Goal: Information Seeking & Learning: Learn about a topic

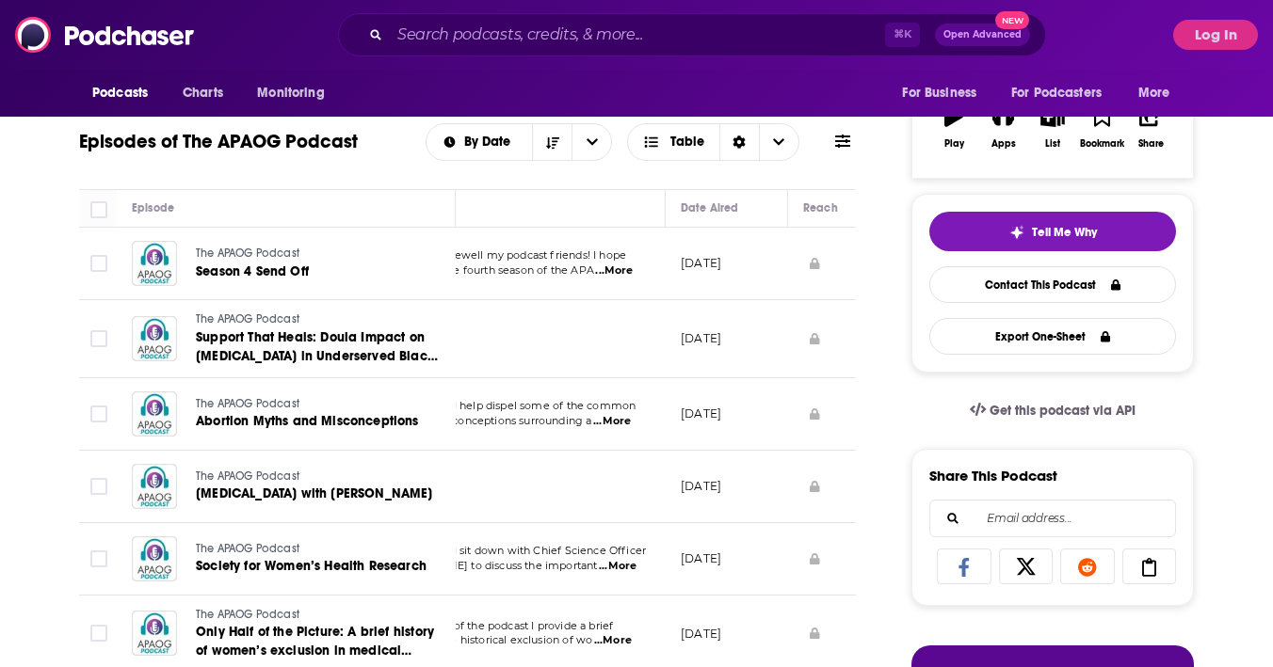
scroll to position [0, 103]
click at [607, 269] on span "...More" at bounding box center [607, 271] width 38 height 15
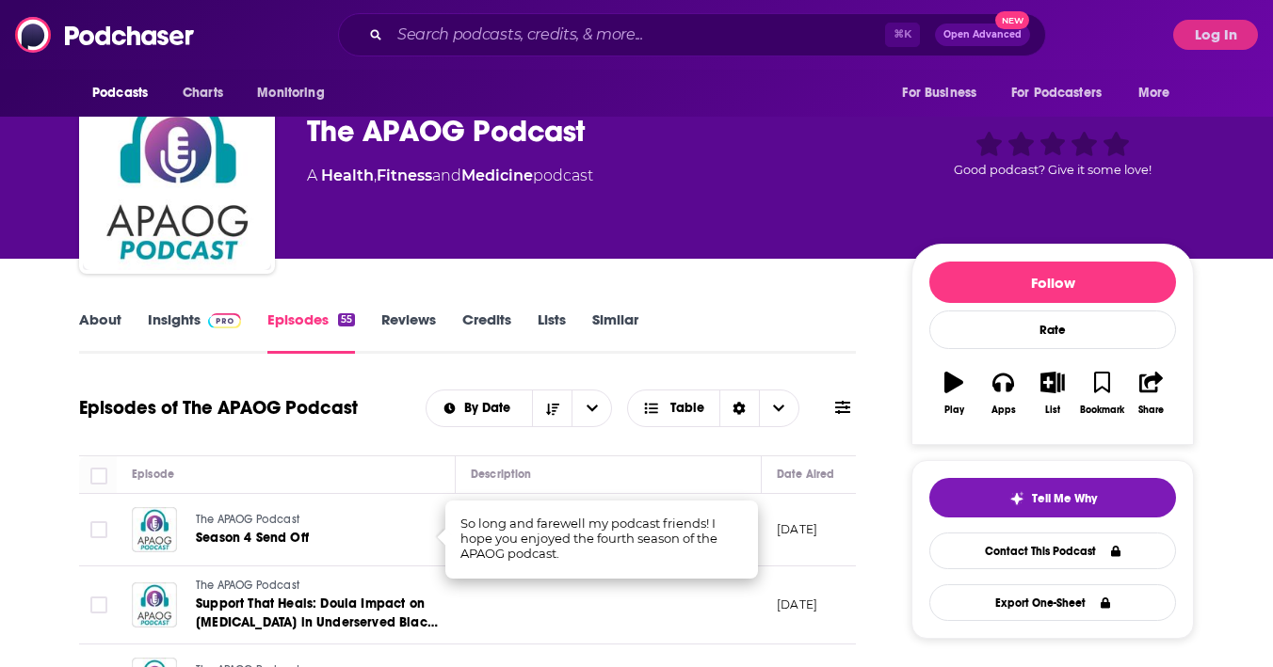
scroll to position [27, 0]
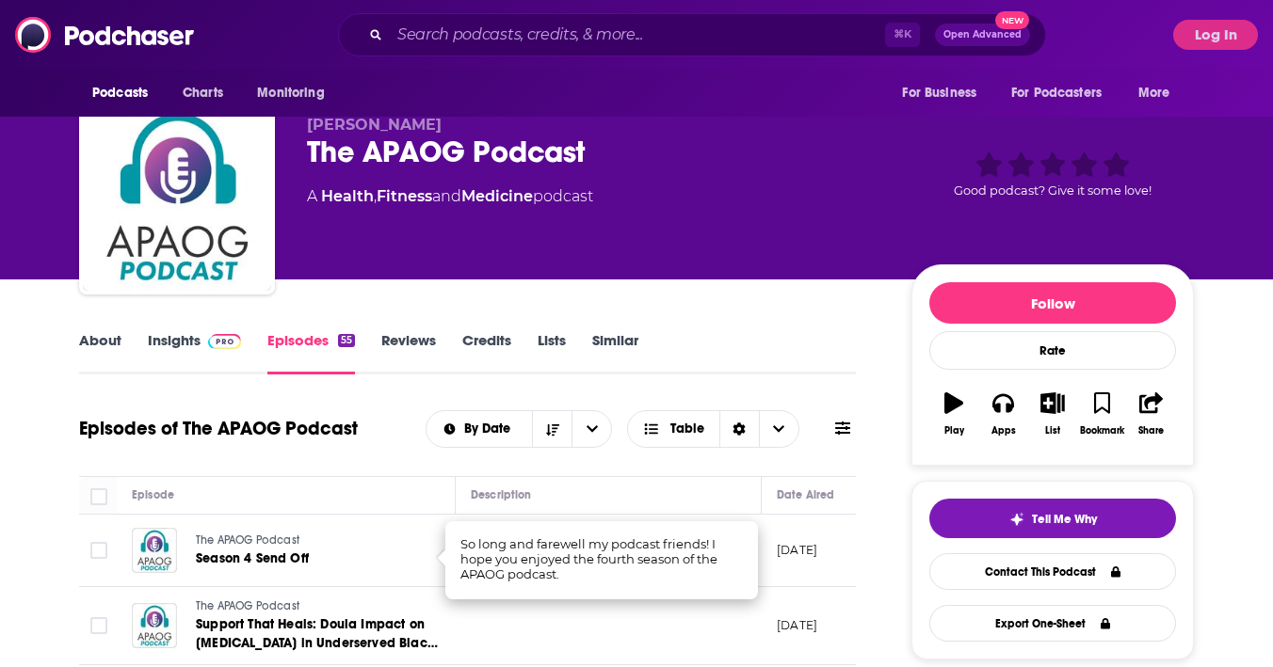
click at [95, 354] on link "About" at bounding box center [100, 352] width 42 height 43
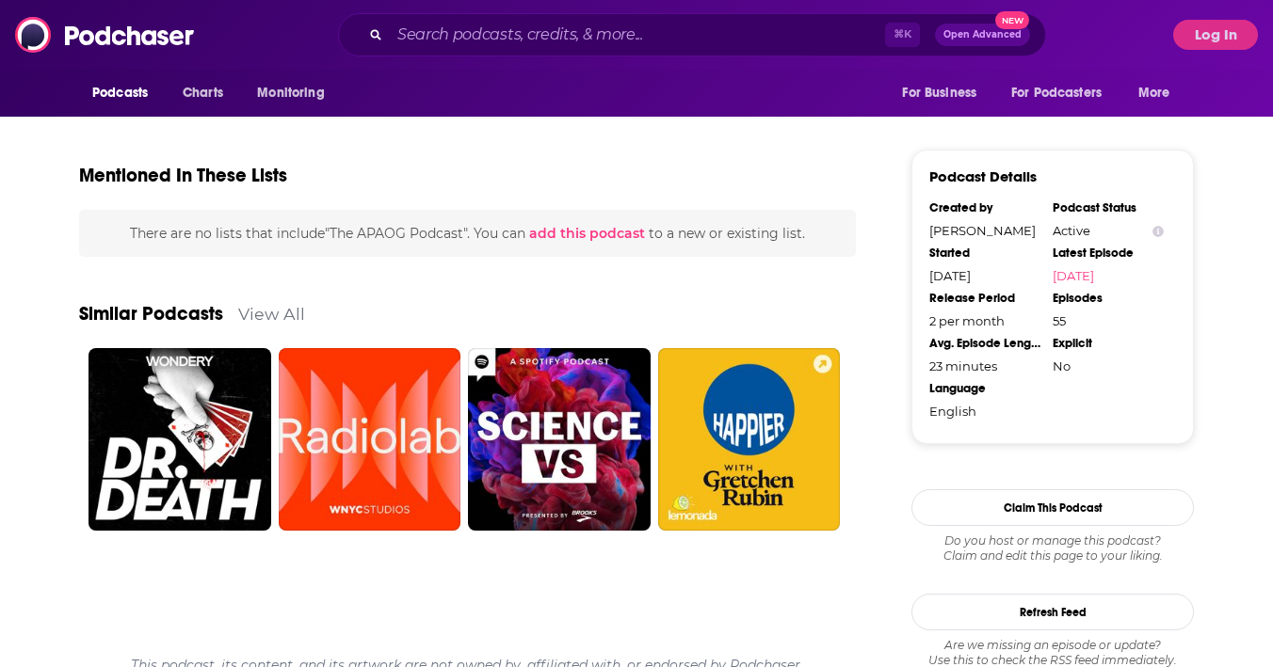
scroll to position [1398, 0]
